Goal: Task Accomplishment & Management: Complete application form

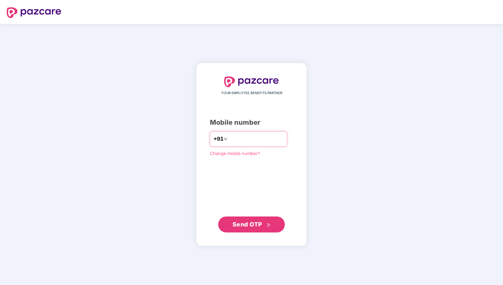
type input "**********"
click at [251, 226] on span "Send OTP" at bounding box center [247, 224] width 30 height 7
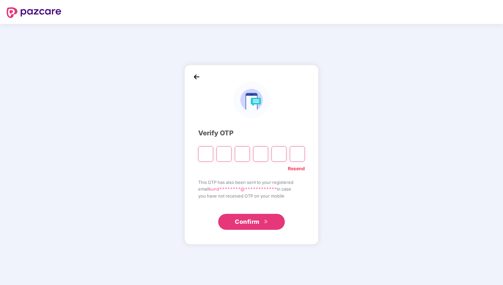
type input "*"
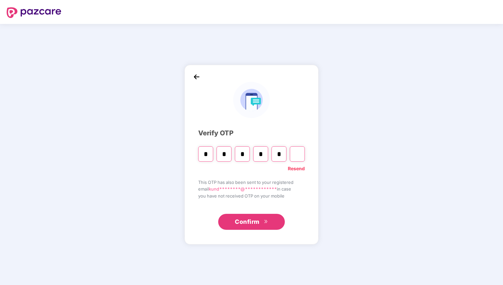
type input "*"
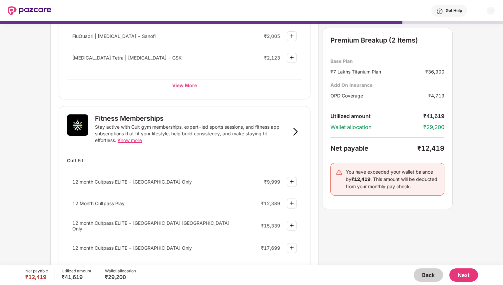
scroll to position [161, 0]
click at [423, 277] on button "Back" at bounding box center [428, 275] width 29 height 13
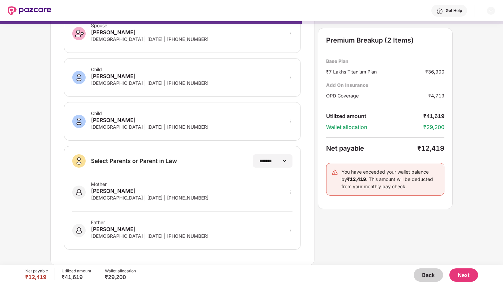
click at [423, 277] on button "Back" at bounding box center [428, 275] width 29 height 13
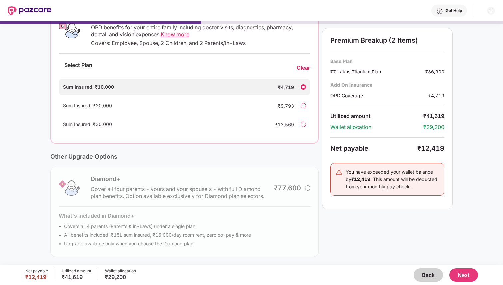
click at [423, 277] on button "Back" at bounding box center [428, 275] width 29 height 13
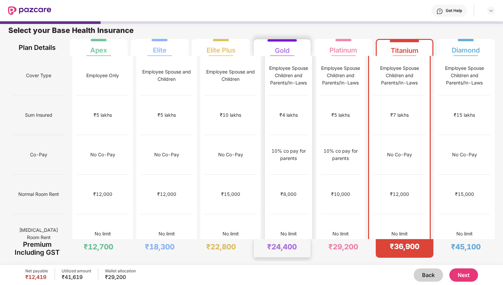
scroll to position [0, 0]
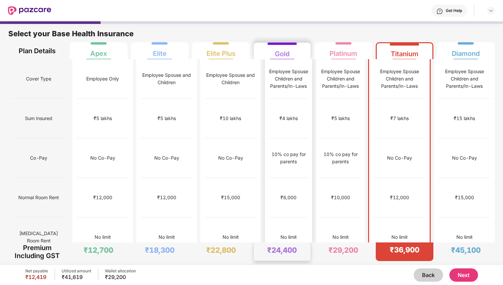
click at [284, 79] on div "Employee Spouse Children and Parents/In-Laws" at bounding box center [288, 79] width 39 height 22
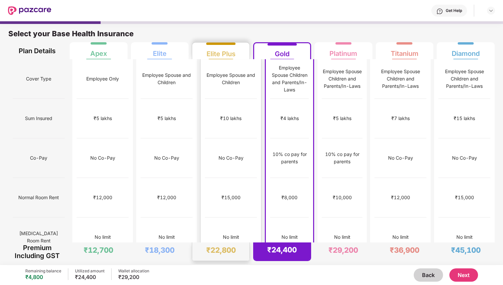
click at [228, 58] on div "Elite Plus" at bounding box center [220, 51] width 49 height 17
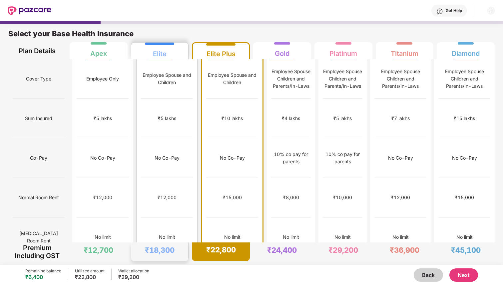
click at [169, 58] on div "Elite" at bounding box center [160, 51] width 49 height 17
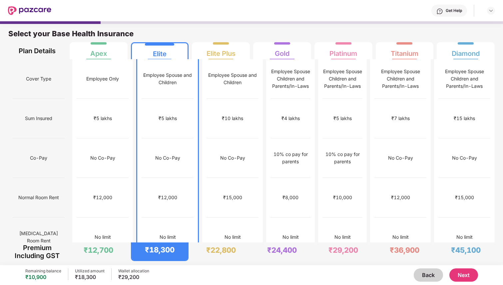
click at [170, 31] on div "Select your Base Health Insurance" at bounding box center [251, 35] width 486 height 13
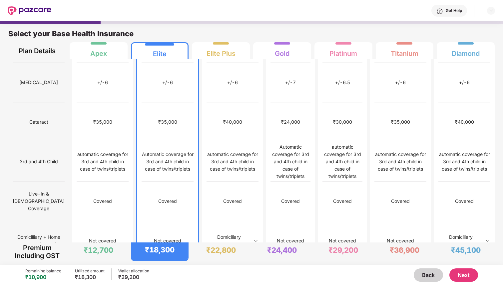
scroll to position [314, 0]
click at [253, 238] on img at bounding box center [255, 240] width 5 height 5
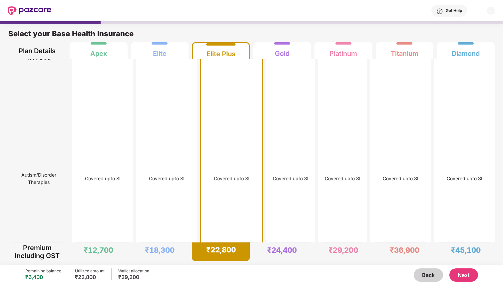
scroll to position [3, 0]
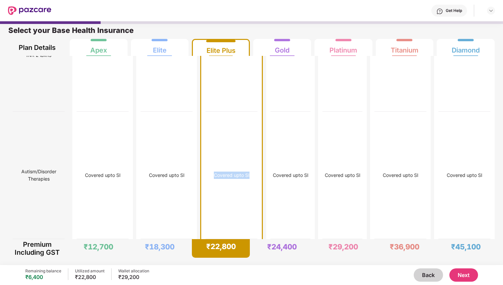
drag, startPoint x: 203, startPoint y: 171, endPoint x: 241, endPoint y: 171, distance: 38.3
click at [241, 171] on div "Covered upto SI" at bounding box center [231, 176] width 52 height 128
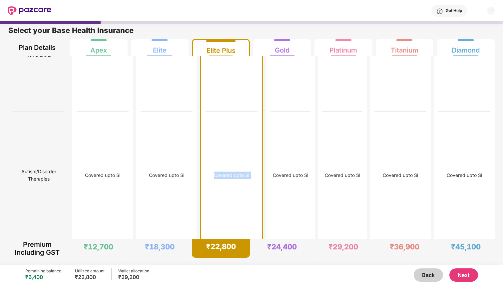
click at [241, 171] on div "Covered upto SI" at bounding box center [231, 176] width 52 height 128
click at [235, 172] on div "Covered upto SI" at bounding box center [232, 175] width 36 height 7
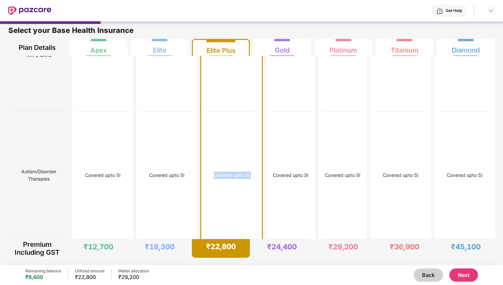
click at [235, 172] on div "Covered upto SI" at bounding box center [232, 175] width 36 height 7
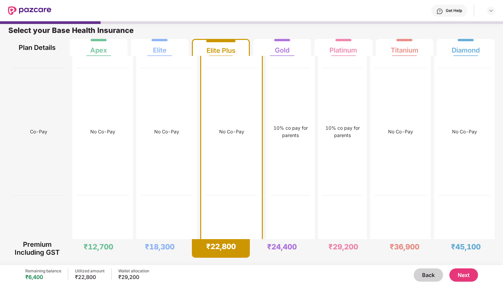
scroll to position [332, 0]
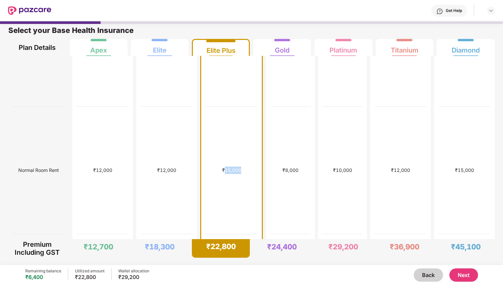
drag, startPoint x: 214, startPoint y: 197, endPoint x: 232, endPoint y: 197, distance: 18.0
click at [231, 197] on div "₹15,000" at bounding box center [231, 171] width 52 height 128
click at [225, 174] on div "₹15,000" at bounding box center [231, 170] width 19 height 7
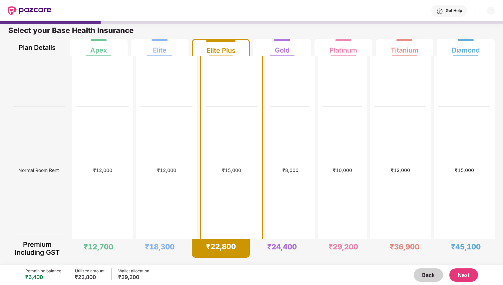
click at [225, 174] on div "₹15,000" at bounding box center [231, 170] width 19 height 7
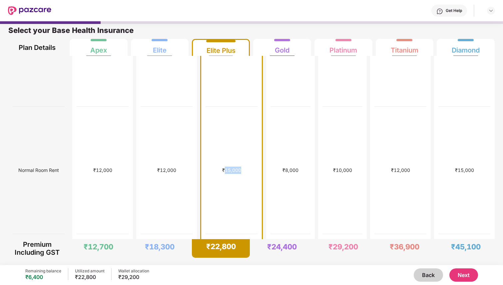
click at [225, 174] on div "₹15,000" at bounding box center [231, 170] width 19 height 7
click at [222, 174] on div "₹15,000" at bounding box center [231, 170] width 19 height 7
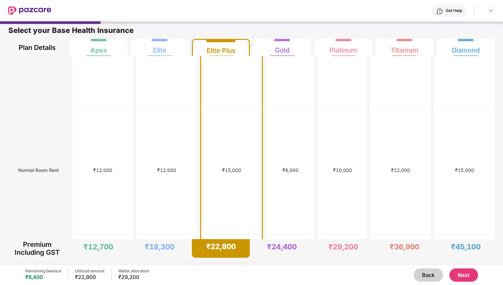
click at [222, 174] on div "₹15,000" at bounding box center [231, 170] width 19 height 7
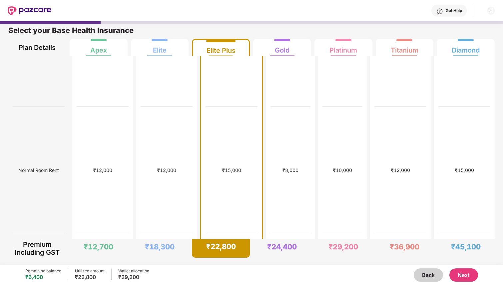
click at [222, 174] on div "₹15,000" at bounding box center [231, 170] width 19 height 7
click at [346, 174] on div "₹10,000" at bounding box center [342, 170] width 19 height 7
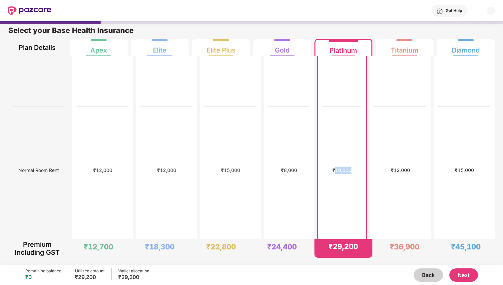
click at [346, 174] on div "₹10,000" at bounding box center [341, 170] width 19 height 7
click at [343, 174] on div "₹10,000" at bounding box center [341, 170] width 19 height 7
drag, startPoint x: 343, startPoint y: 196, endPoint x: 353, endPoint y: 195, distance: 10.0
click at [353, 195] on div "₹10,000" at bounding box center [341, 171] width 39 height 128
click at [337, 174] on div "₹10,000" at bounding box center [341, 170] width 19 height 7
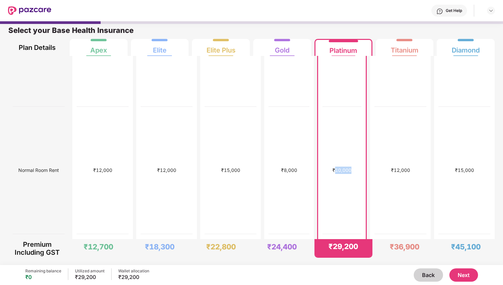
drag, startPoint x: 336, startPoint y: 196, endPoint x: 352, endPoint y: 196, distance: 16.3
click at [352, 196] on div "₹10,000" at bounding box center [341, 171] width 39 height 128
click at [282, 174] on div "₹8,000" at bounding box center [289, 170] width 16 height 7
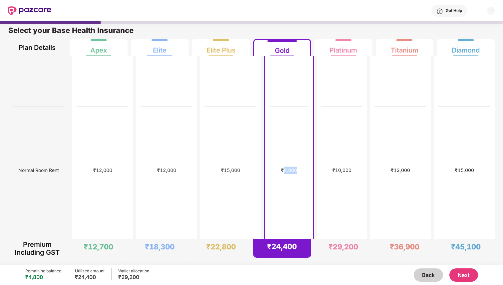
click at [282, 174] on div "₹8,000" at bounding box center [289, 170] width 16 height 7
click at [224, 174] on div "₹15,000" at bounding box center [230, 170] width 19 height 7
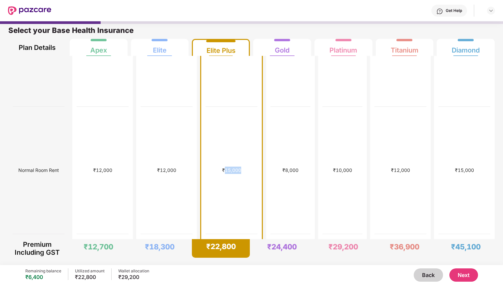
click at [224, 174] on div "₹15,000" at bounding box center [231, 170] width 19 height 7
click at [466, 275] on button "Next" at bounding box center [463, 275] width 29 height 13
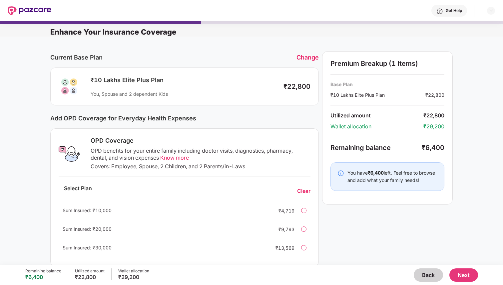
click at [224, 150] on div "OPD benefits for your entire family including doctor visits, diagnostics, pharm…" at bounding box center [201, 154] width 220 height 14
drag, startPoint x: 224, startPoint y: 150, endPoint x: 282, endPoint y: 152, distance: 58.0
click at [282, 152] on div "OPD benefits for your entire family including doctor visits, diagnostics, pharm…" at bounding box center [201, 154] width 220 height 14
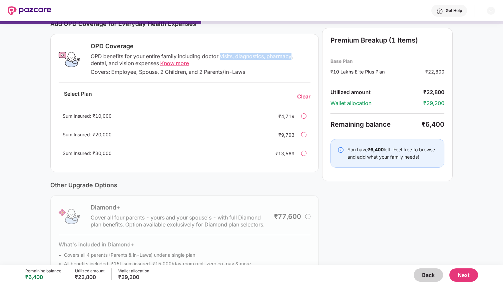
scroll to position [95, 0]
click at [305, 134] on div at bounding box center [303, 134] width 5 height 5
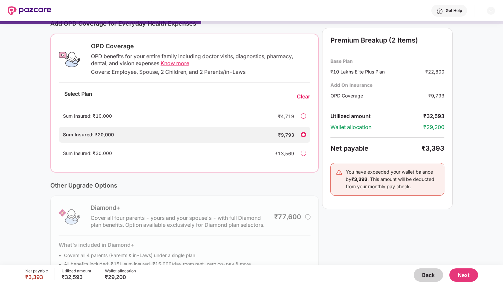
click at [304, 117] on div at bounding box center [303, 116] width 5 height 5
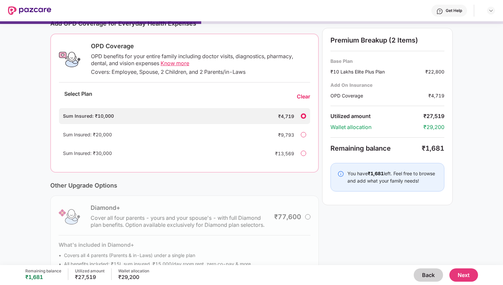
click at [320, 134] on div "Current Base Plan Change ₹10 Lakhs Elite Plus Plan You, Spouse and 2 dependent …" at bounding box center [251, 121] width 402 height 330
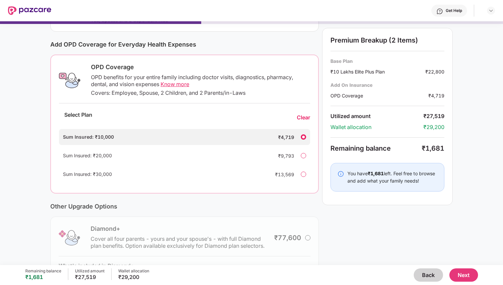
scroll to position [73, 0]
click at [186, 76] on div "OPD benefits for your entire family including doctor visits, diagnostics, pharm…" at bounding box center [200, 82] width 219 height 14
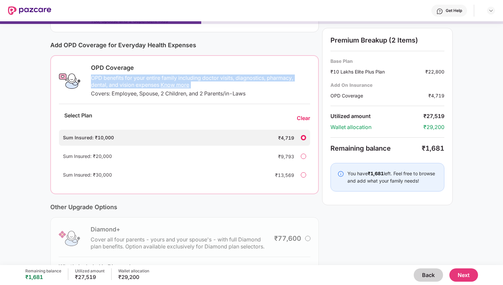
click at [186, 76] on div "OPD benefits for your entire family including doctor visits, diagnostics, pharm…" at bounding box center [200, 82] width 219 height 14
click at [146, 86] on div "OPD benefits for your entire family including doctor visits, diagnostics, pharm…" at bounding box center [200, 82] width 219 height 14
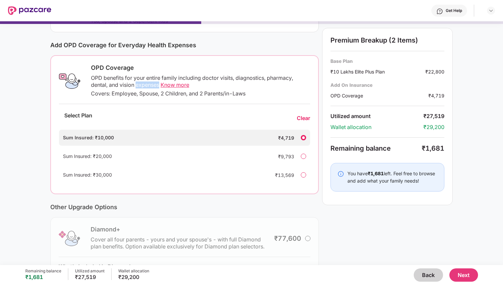
click at [146, 86] on div "OPD benefits for your entire family including doctor visits, diagnostics, pharm…" at bounding box center [200, 82] width 219 height 14
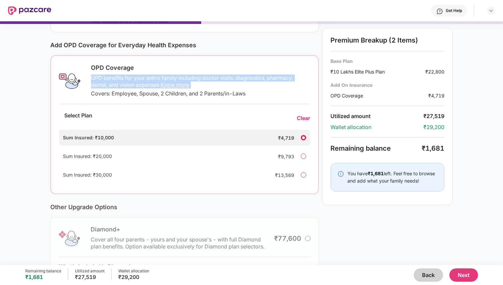
click at [146, 86] on div "OPD benefits for your entire family including doctor visits, diagnostics, pharm…" at bounding box center [200, 82] width 219 height 14
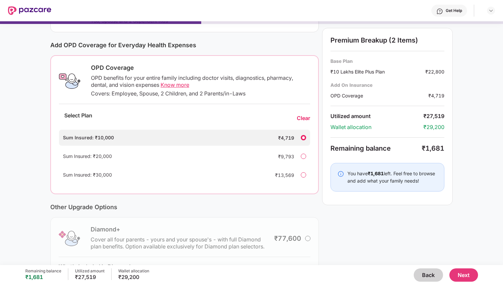
click at [166, 94] on div "Covers: Employee, Spouse, 2 Children, and 2 Parents/in-Laws" at bounding box center [200, 93] width 219 height 7
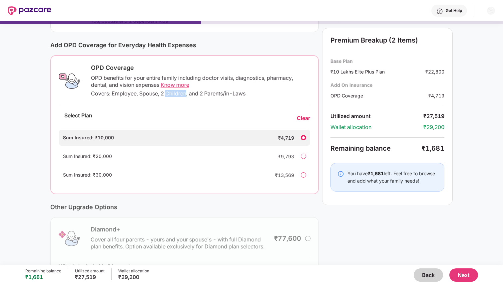
click at [166, 94] on div "Covers: Employee, Spouse, 2 Children, and 2 Parents/in-Laws" at bounding box center [200, 93] width 219 height 7
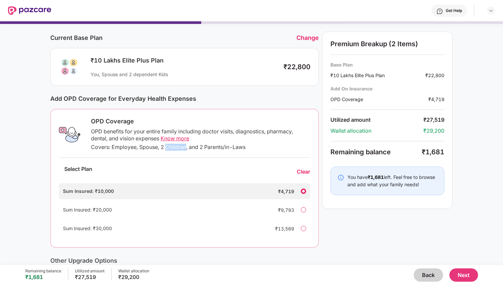
scroll to position [0, 0]
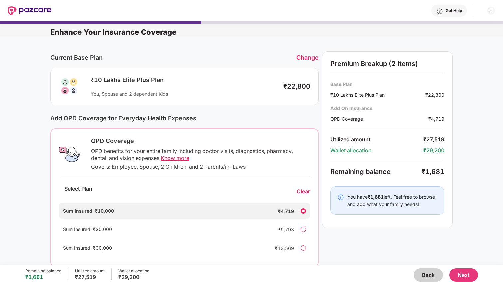
click at [210, 166] on div "Covers: Employee, Spouse, 2 Children, and 2 Parents/in-Laws" at bounding box center [200, 166] width 219 height 7
drag, startPoint x: 210, startPoint y: 166, endPoint x: 240, endPoint y: 164, distance: 30.0
click at [240, 164] on div "Covers: Employee, Spouse, 2 Children, and 2 Parents/in-Laws" at bounding box center [200, 166] width 219 height 7
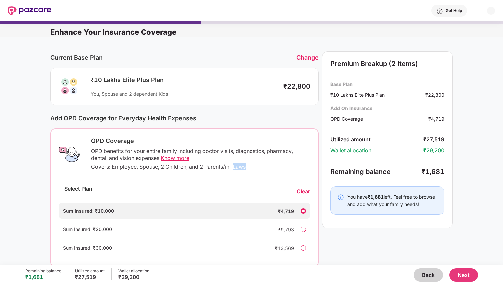
click at [240, 164] on div "Covers: Employee, Spouse, 2 Children, and 2 Parents/in-Laws" at bounding box center [200, 166] width 219 height 7
click at [237, 166] on div "Covers: Employee, Spouse, 2 Children, and 2 Parents/in-Laws" at bounding box center [200, 166] width 219 height 7
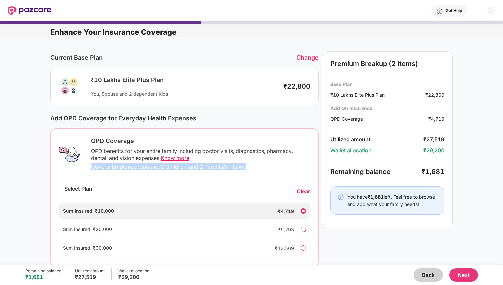
click at [237, 166] on div "Covers: Employee, Spouse, 2 Children, and 2 Parents/in-Laws" at bounding box center [200, 166] width 219 height 7
click at [303, 229] on div at bounding box center [303, 229] width 5 height 5
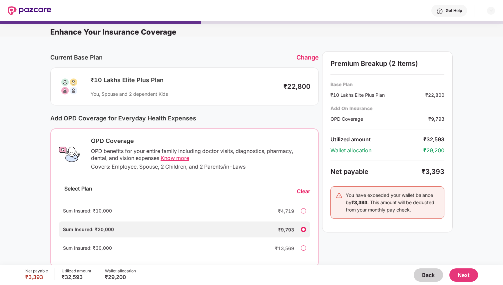
click at [461, 271] on button "Next" at bounding box center [463, 275] width 29 height 13
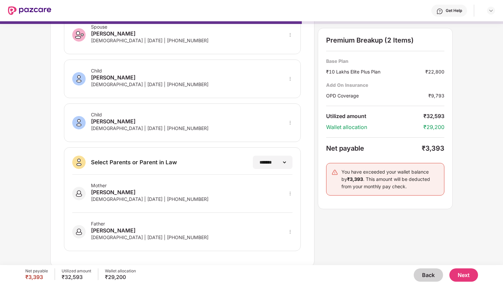
scroll to position [86, 0]
click at [253, 196] on div "Mother [PERSON_NAME] [DEMOGRAPHIC_DATA] | [DATE] | [PHONE_NUMBER]" at bounding box center [182, 193] width 220 height 38
click at [120, 201] on div "[DEMOGRAPHIC_DATA] | [DATE] | [PHONE_NUMBER]" at bounding box center [150, 199] width 118 height 6
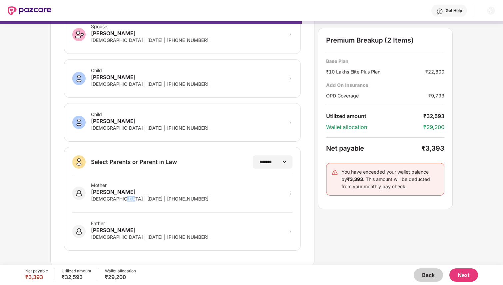
click at [120, 201] on div "[DEMOGRAPHIC_DATA] | [DATE] | [PHONE_NUMBER]" at bounding box center [150, 199] width 118 height 6
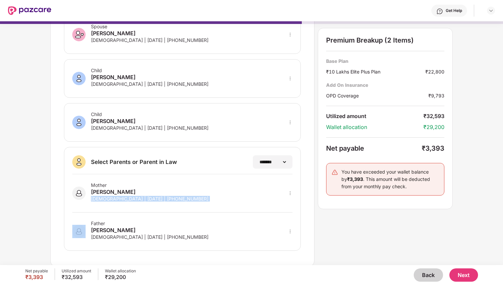
click at [120, 201] on div "[DEMOGRAPHIC_DATA] | [DATE] | [PHONE_NUMBER]" at bounding box center [150, 199] width 118 height 6
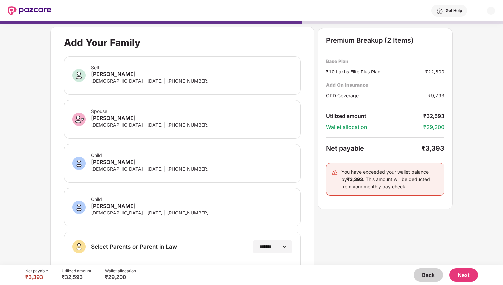
scroll to position [0, 0]
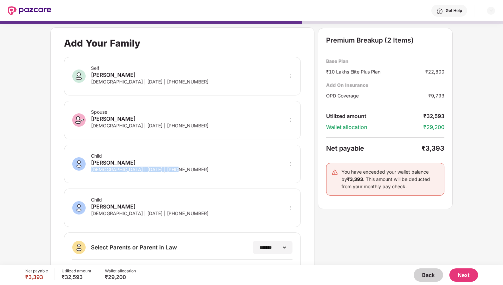
drag, startPoint x: 90, startPoint y: 169, endPoint x: 208, endPoint y: 169, distance: 117.9
click at [208, 169] on div "Child [PERSON_NAME] [DEMOGRAPHIC_DATA] | [DATE] | [PHONE_NUMBER]" at bounding box center [182, 164] width 237 height 39
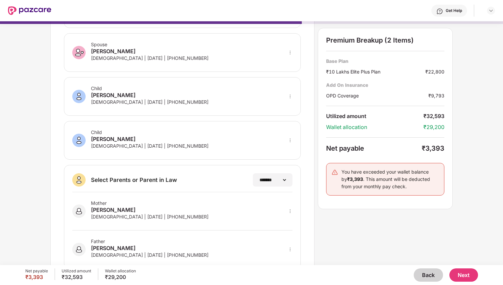
scroll to position [87, 0]
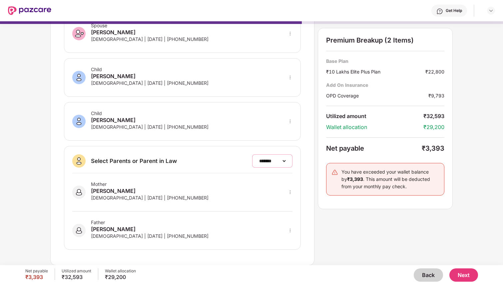
click at [270, 163] on select "**********" at bounding box center [272, 160] width 29 height 5
click at [470, 276] on button "Next" at bounding box center [463, 275] width 29 height 13
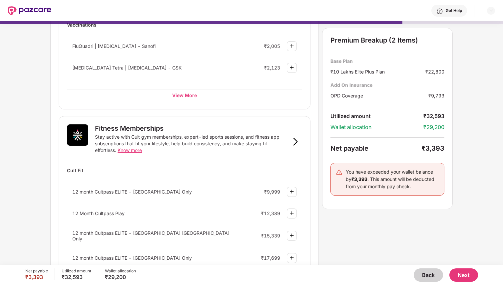
scroll to position [152, 0]
click at [144, 143] on div "Stay active with Cult gym memberships, expert-led sports sessions, and fitness …" at bounding box center [192, 143] width 194 height 20
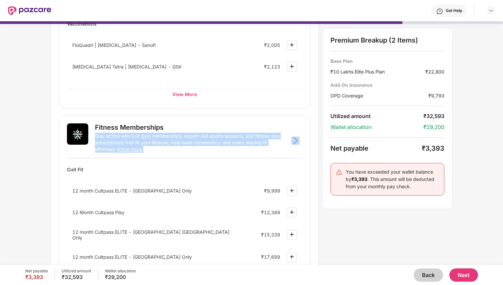
click at [144, 143] on div "Stay active with Cult gym memberships, expert-led sports sessions, and fitness …" at bounding box center [192, 143] width 194 height 20
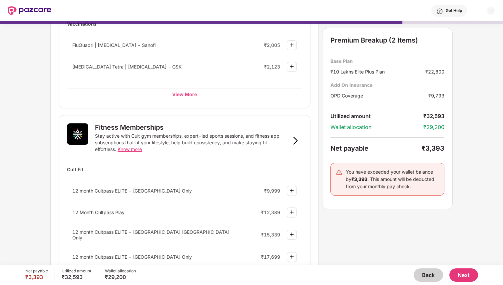
click at [144, 143] on div "Stay active with Cult gym memberships, expert-led sports sessions, and fitness …" at bounding box center [192, 143] width 194 height 20
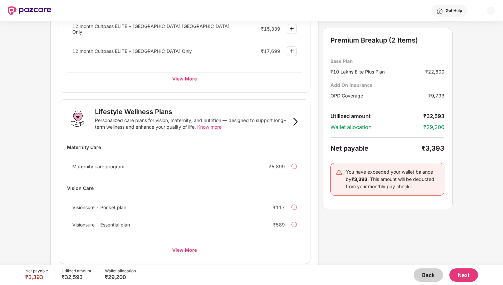
scroll to position [364, 0]
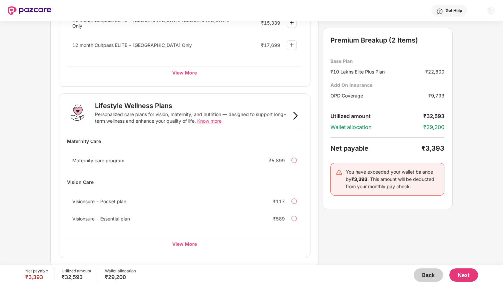
click at [470, 279] on button "Next" at bounding box center [463, 275] width 29 height 13
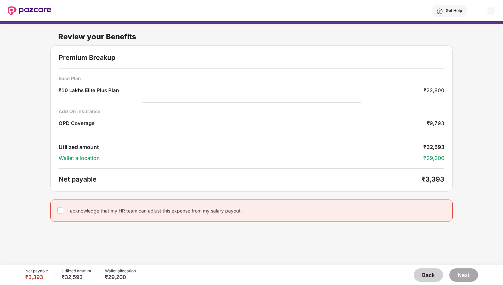
click at [440, 123] on div "₹9,793" at bounding box center [435, 124] width 17 height 9
click at [438, 123] on div "₹9,793" at bounding box center [435, 124] width 17 height 9
click at [436, 123] on div "₹9,793" at bounding box center [435, 124] width 17 height 9
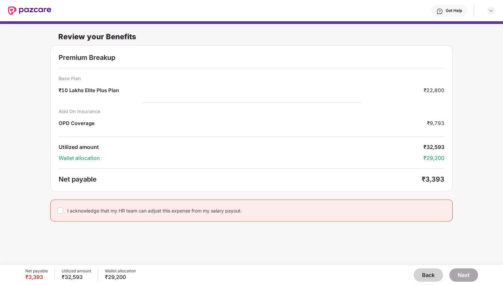
click at [436, 123] on div "₹9,793" at bounding box center [435, 124] width 17 height 9
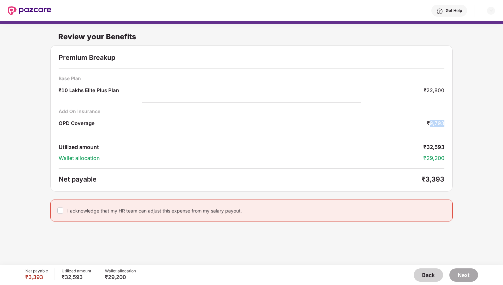
click at [436, 123] on div "₹9,793" at bounding box center [435, 124] width 17 height 9
click at [428, 280] on button "Back" at bounding box center [428, 275] width 29 height 13
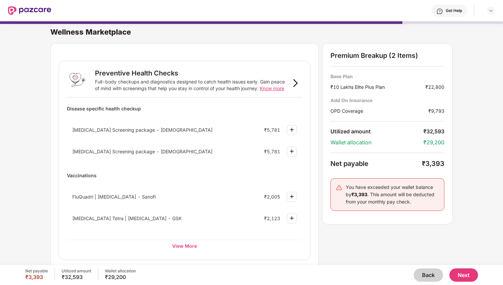
click at [428, 280] on button "Back" at bounding box center [428, 275] width 29 height 13
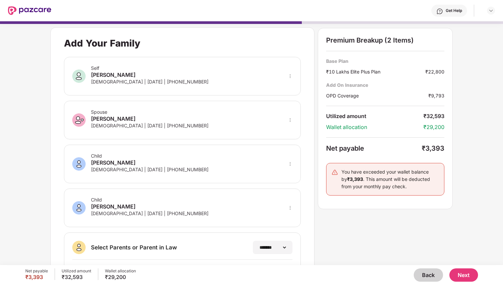
click at [428, 280] on button "Back" at bounding box center [428, 275] width 29 height 13
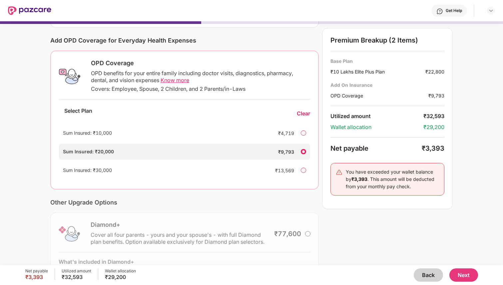
scroll to position [80, 0]
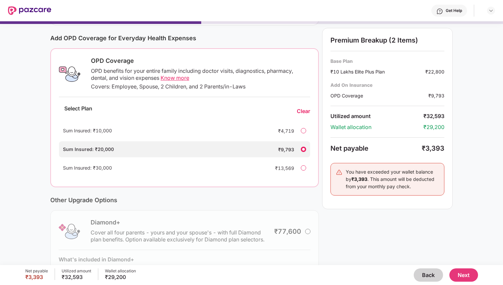
click at [182, 80] on span "Know more" at bounding box center [174, 78] width 29 height 7
click at [304, 169] on div at bounding box center [303, 167] width 5 height 5
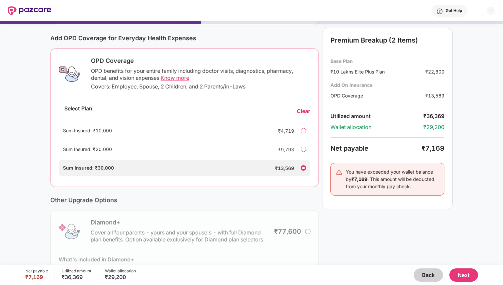
click at [319, 168] on div "Current Base Plan Change ₹10 Lakhs Elite Plus Plan You, Spouse and 2 dependent …" at bounding box center [251, 136] width 402 height 330
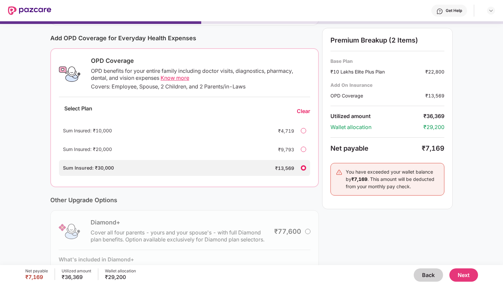
click at [319, 168] on div "Current Base Plan Change ₹10 Lakhs Elite Plus Plan You, Spouse and 2 dependent …" at bounding box center [251, 136] width 402 height 330
click at [337, 146] on div "Net payable" at bounding box center [375, 148] width 91 height 8
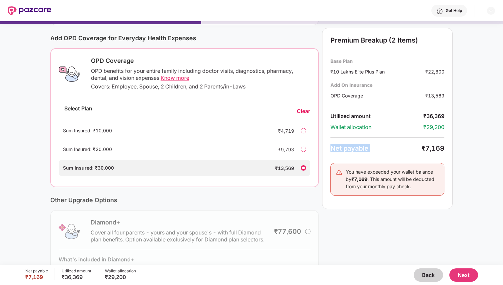
click at [335, 146] on div "Net payable" at bounding box center [375, 148] width 91 height 8
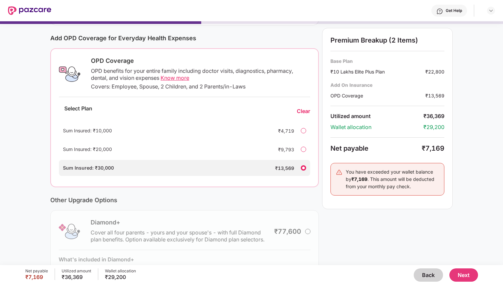
click at [54, 168] on div "OPD Coverage OPD benefits for your entire family including doctor visits, diagn…" at bounding box center [184, 117] width 268 height 139
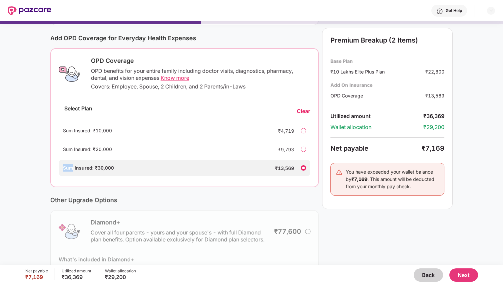
click at [54, 168] on div "OPD Coverage OPD benefits for your entire family including doctor visits, diagn…" at bounding box center [184, 117] width 268 height 139
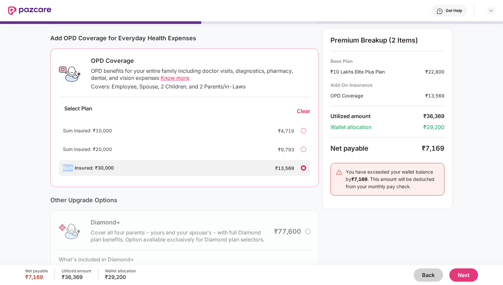
click at [54, 168] on div "OPD Coverage OPD benefits for your entire family including doctor visits, diagn…" at bounding box center [184, 117] width 268 height 139
click at [110, 72] on div "OPD benefits for your entire family including doctor visits, diagnostics, pharm…" at bounding box center [200, 75] width 219 height 14
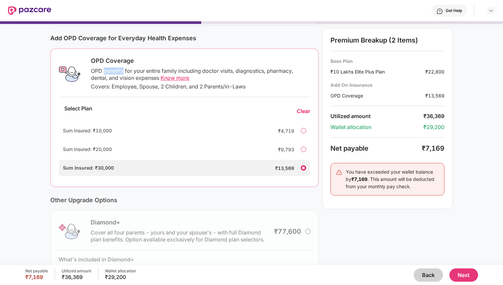
click at [439, 278] on button "Back" at bounding box center [428, 275] width 29 height 13
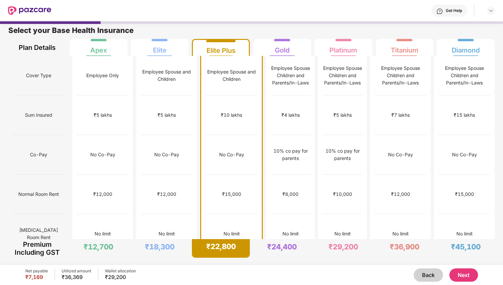
scroll to position [3, 0]
click at [464, 274] on button "Next" at bounding box center [463, 275] width 29 height 13
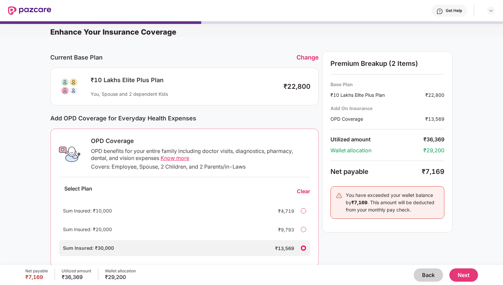
click at [231, 153] on div "OPD benefits for your entire family including doctor visits, diagnostics, pharm…" at bounding box center [200, 155] width 219 height 14
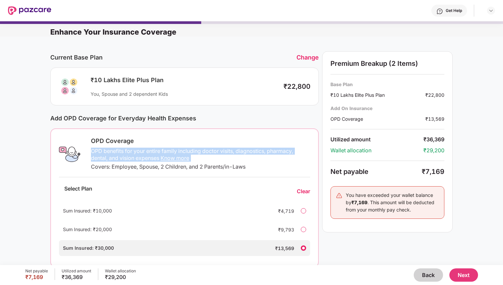
click at [231, 153] on div "OPD benefits for your entire family including doctor visits, diagnostics, pharm…" at bounding box center [200, 155] width 219 height 14
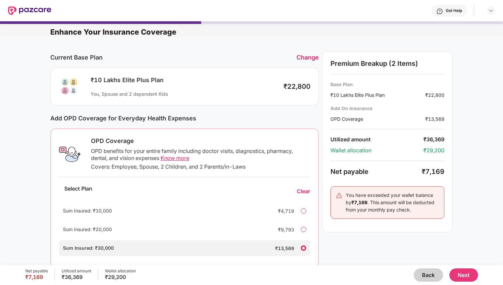
click at [177, 165] on div "Covers: Employee, Spouse, 2 Children, and 2 Parents/in-Laws" at bounding box center [200, 166] width 219 height 7
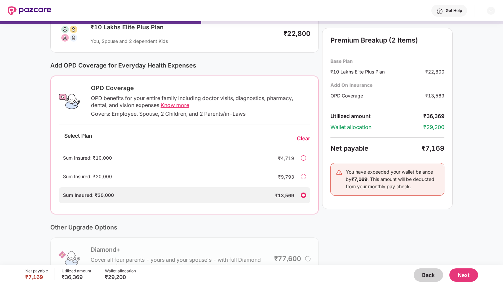
scroll to position [124, 0]
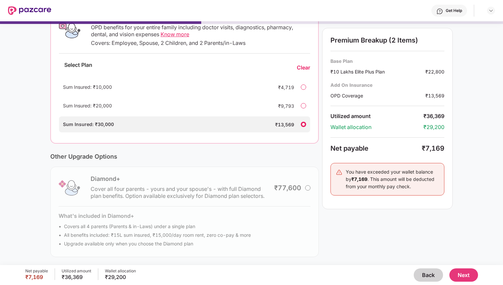
click at [164, 191] on div "Diamond+ Cover all four parents - yours and your spouse's - with full Diamond p…" at bounding box center [184, 212] width 268 height 91
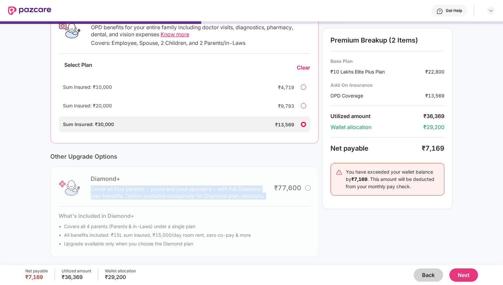
click at [164, 191] on div "Diamond+ Cover all four parents - yours and your spouse's - with full Diamond p…" at bounding box center [184, 212] width 268 height 91
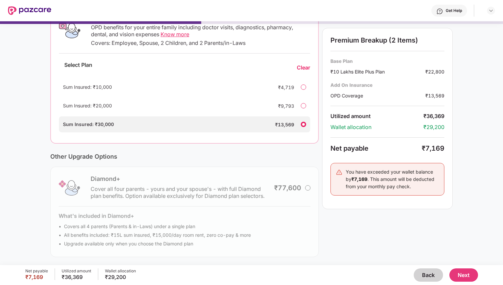
click at [164, 191] on div "Diamond+ Cover all four parents - yours and your spouse's - with full Diamond p…" at bounding box center [184, 212] width 268 height 91
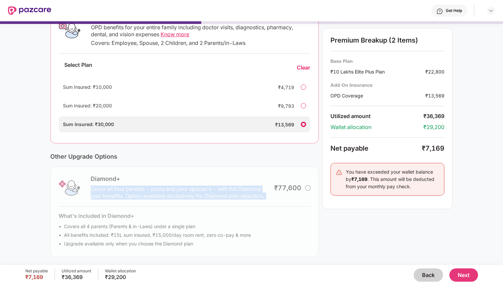
click at [164, 234] on div "Diamond+ Cover all four parents - yours and your spouse's - with full Diamond p…" at bounding box center [184, 212] width 268 height 91
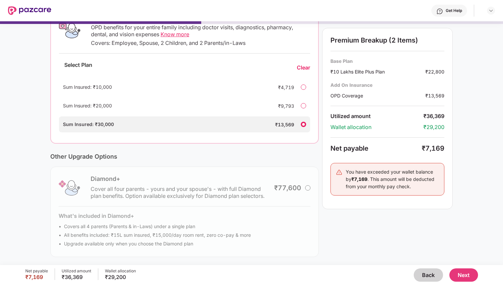
click at [164, 234] on div "Diamond+ Cover all four parents - yours and your spouse's - with full Diamond p…" at bounding box center [184, 212] width 268 height 91
click at [461, 275] on button "Next" at bounding box center [463, 275] width 29 height 13
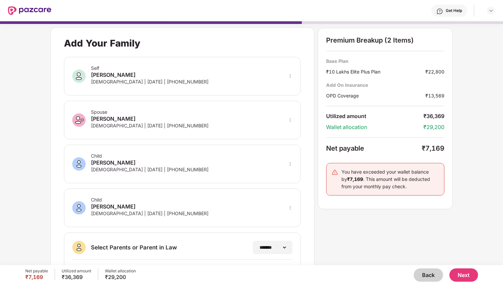
click at [290, 76] on icon "more" at bounding box center [290, 76] width 1 height 4
click at [308, 68] on div "**********" at bounding box center [182, 189] width 264 height 325
click at [317, 68] on div "**********" at bounding box center [251, 189] width 402 height 325
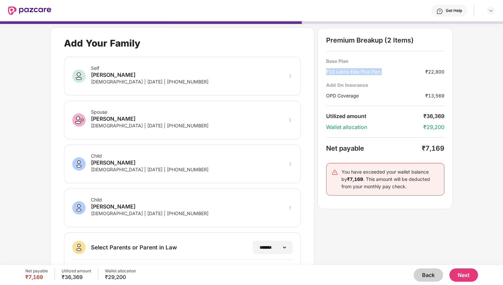
click at [317, 68] on div "**********" at bounding box center [251, 189] width 402 height 325
click at [330, 71] on div "₹10 Lakhs Elite Plus Plan" at bounding box center [375, 71] width 99 height 7
drag, startPoint x: 330, startPoint y: 71, endPoint x: 377, endPoint y: 70, distance: 46.6
click at [377, 70] on div "₹10 Lakhs Elite Plus Plan" at bounding box center [375, 71] width 99 height 7
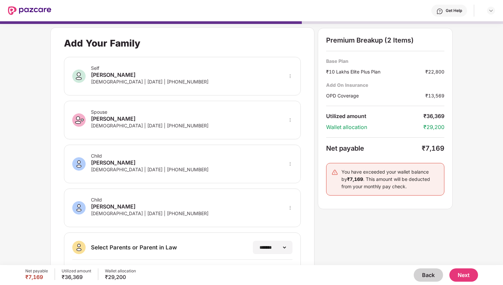
click at [377, 70] on div "₹10 Lakhs Elite Plus Plan" at bounding box center [375, 71] width 99 height 7
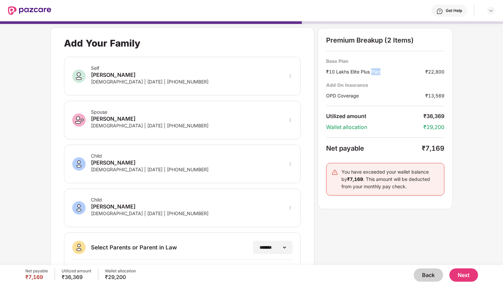
click at [377, 70] on div "₹10 Lakhs Elite Plus Plan" at bounding box center [375, 71] width 99 height 7
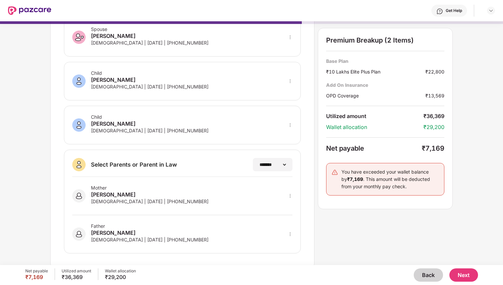
scroll to position [87, 0]
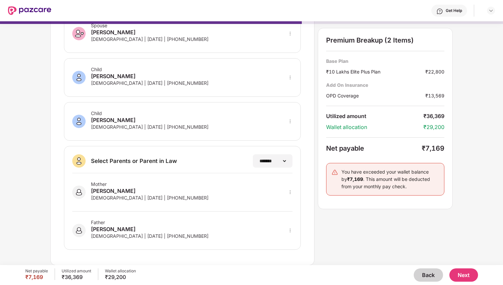
click at [463, 276] on button "Next" at bounding box center [463, 275] width 29 height 13
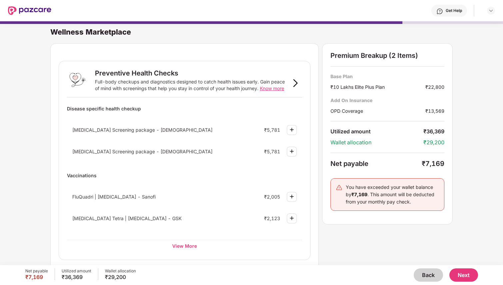
click at [275, 90] on span "Know more" at bounding box center [272, 89] width 24 height 6
click at [457, 273] on button "Next" at bounding box center [463, 275] width 29 height 13
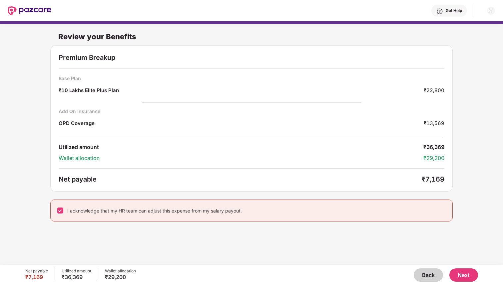
click at [463, 271] on button "Next" at bounding box center [463, 275] width 29 height 13
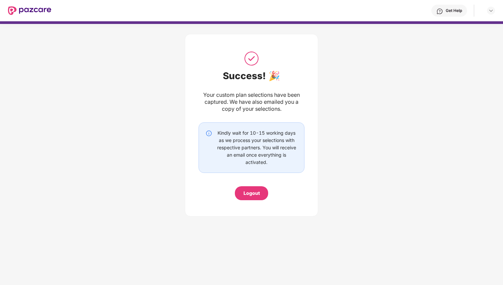
click at [270, 135] on div "Kindly wait for 10-15 working days as we process your selections with respectiv…" at bounding box center [256, 148] width 82 height 37
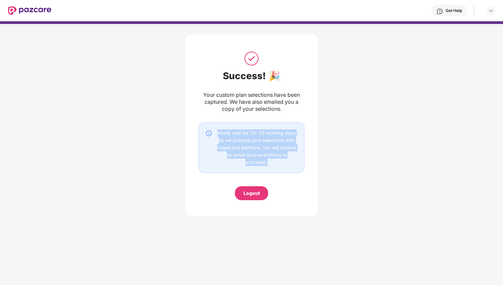
click at [270, 135] on div "Kindly wait for 10-15 working days as we process your selections with respectiv…" at bounding box center [256, 148] width 82 height 37
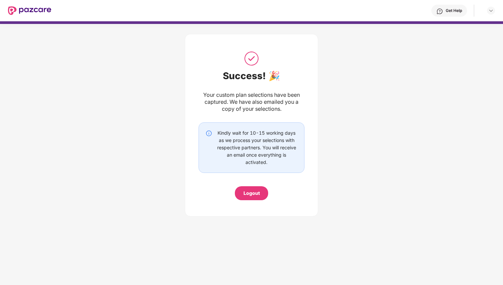
click at [251, 148] on div "Kindly wait for 10-15 working days as we process your selections with respectiv…" at bounding box center [256, 148] width 82 height 37
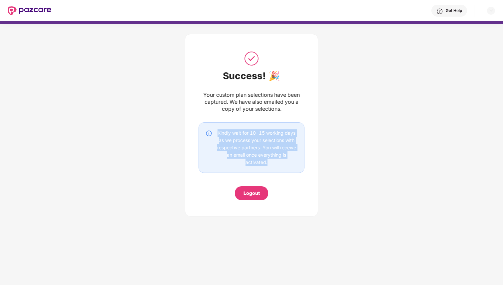
click at [251, 148] on div "Kindly wait for 10-15 working days as we process your selections with respectiv…" at bounding box center [256, 148] width 82 height 37
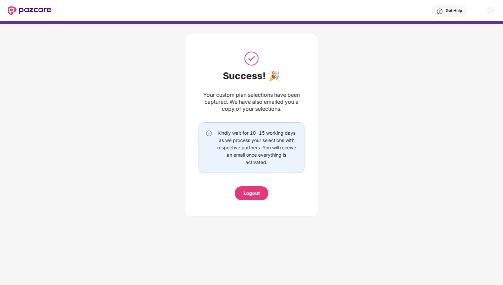
click at [278, 103] on div "Your custom plan selections have been captured. We have also emailed you a copy…" at bounding box center [251, 102] width 106 height 21
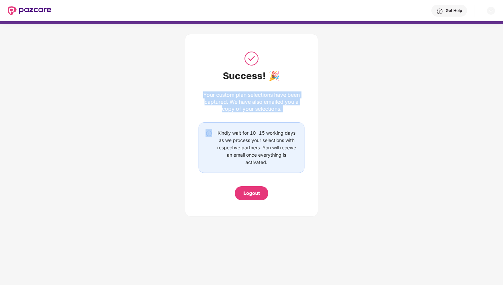
click at [278, 103] on div "Your custom plan selections have been captured. We have also emailed you a copy…" at bounding box center [251, 102] width 106 height 21
